Goal: Transaction & Acquisition: Purchase product/service

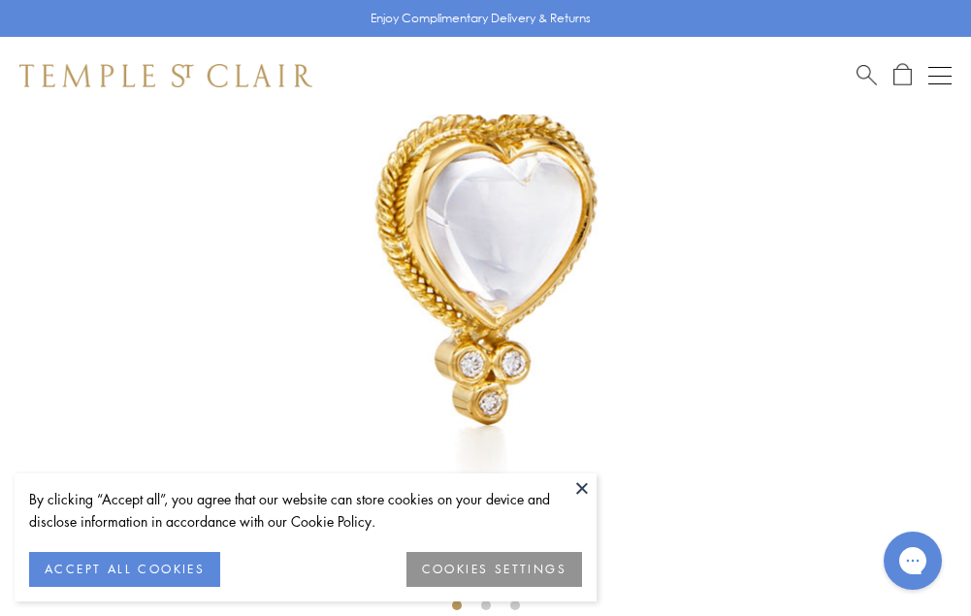
click at [580, 482] on button at bounding box center [581, 487] width 29 height 29
click at [580, 482] on img at bounding box center [485, 194] width 971 height 971
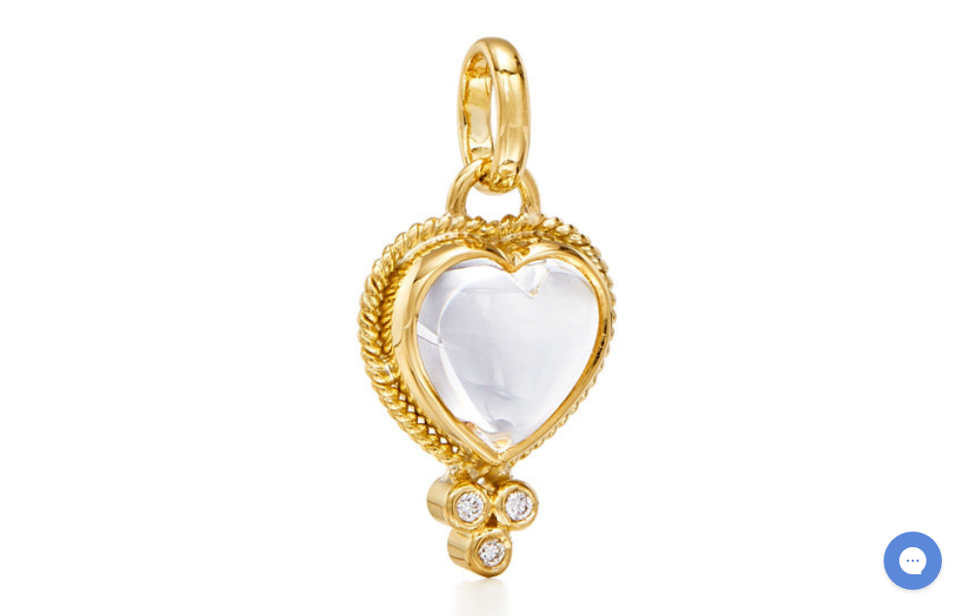
scroll to position [1181, 0]
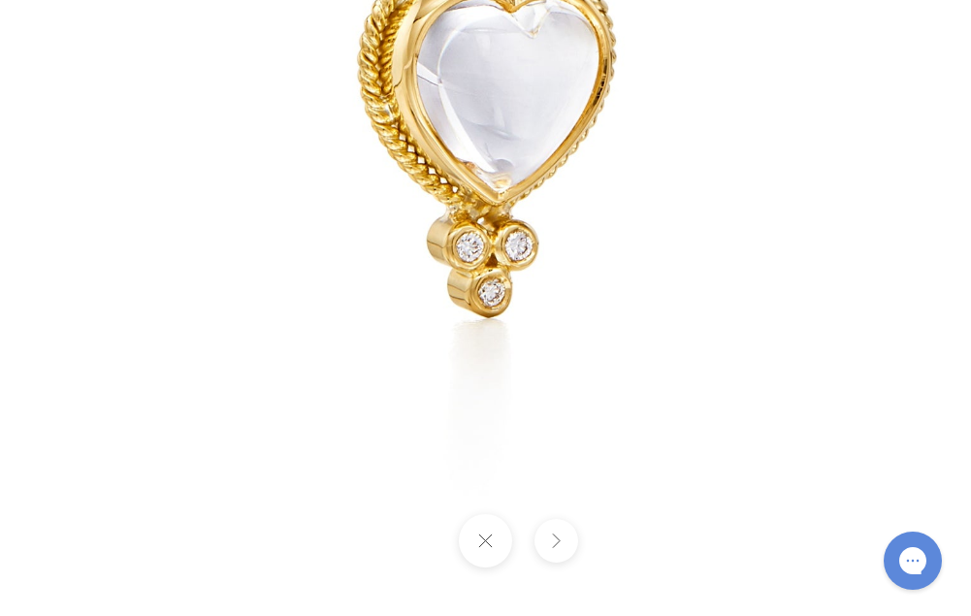
click at [498, 557] on button at bounding box center [485, 540] width 53 height 53
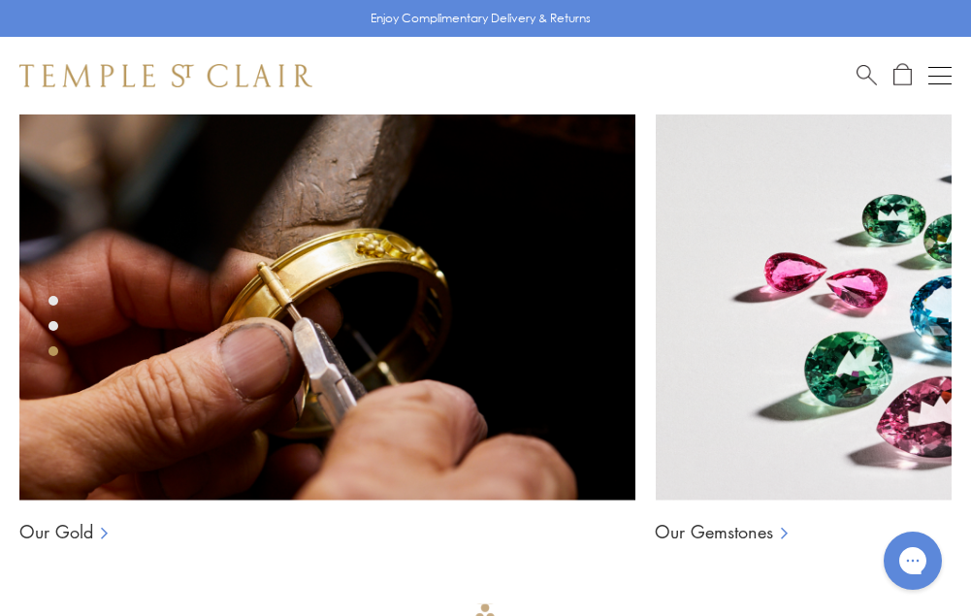
scroll to position [2635, 0]
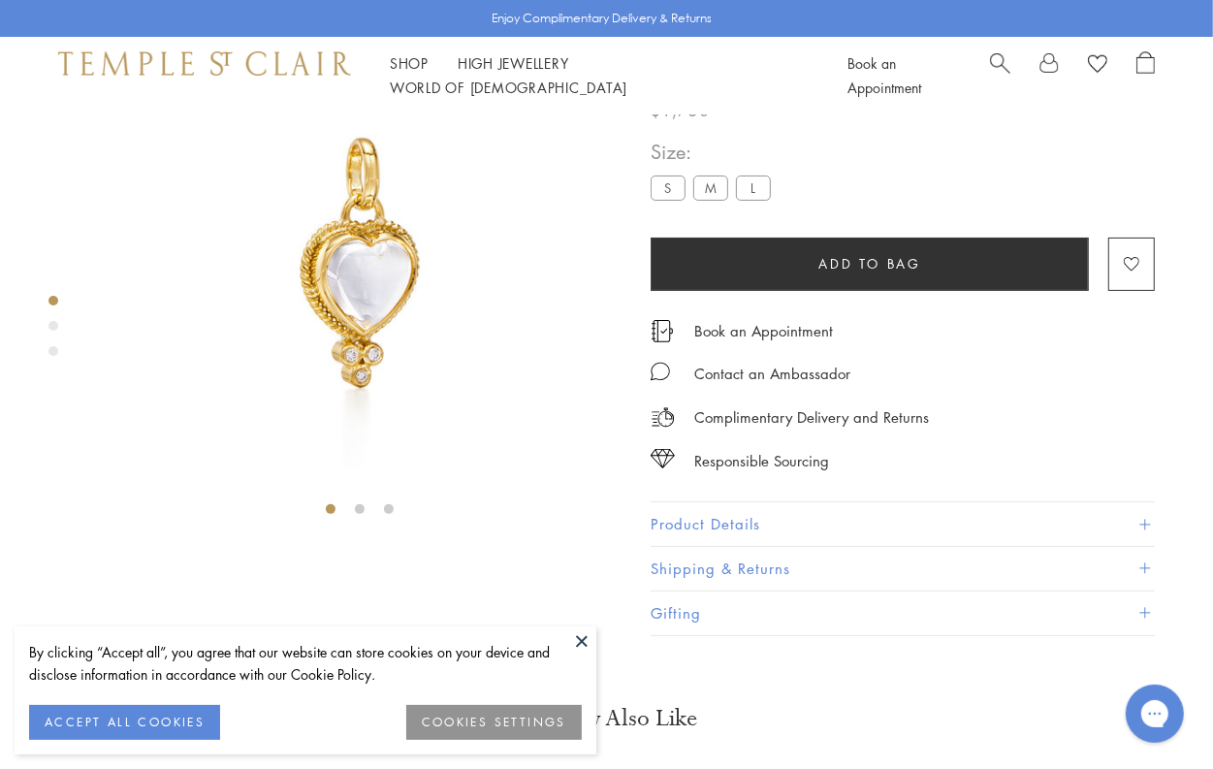
click at [693, 200] on label "M" at bounding box center [710, 187] width 35 height 24
drag, startPoint x: 693, startPoint y: 305, endPoint x: 808, endPoint y: 399, distance: 148.1
click at [808, 291] on button "Add to bag" at bounding box center [870, 264] width 438 height 53
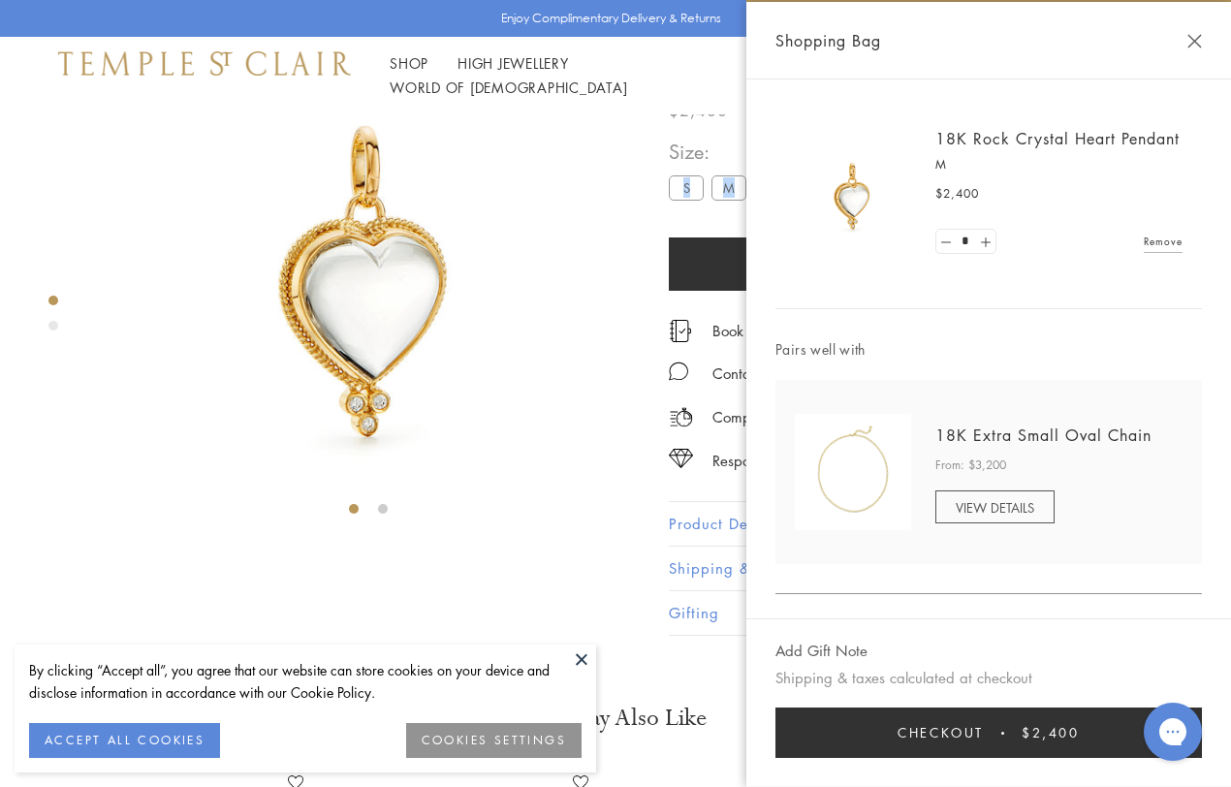
click at [932, 749] on button "Checkout $2,400" at bounding box center [989, 733] width 427 height 50
